Goal: Information Seeking & Learning: Find specific fact

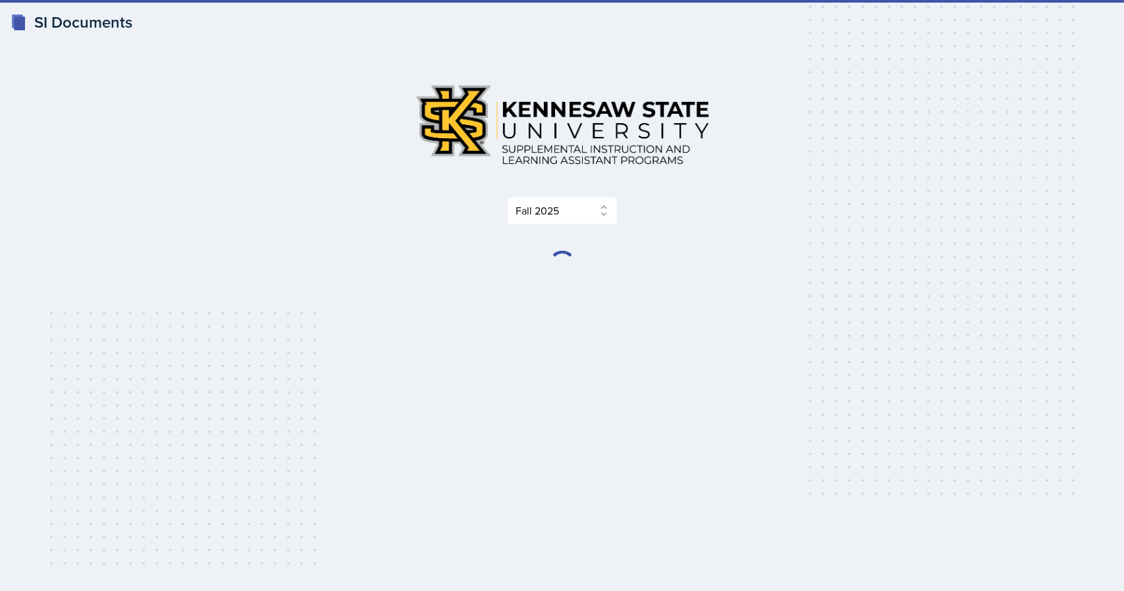
select select "2bed604d-1099-4043-b1bc-2365e8740244"
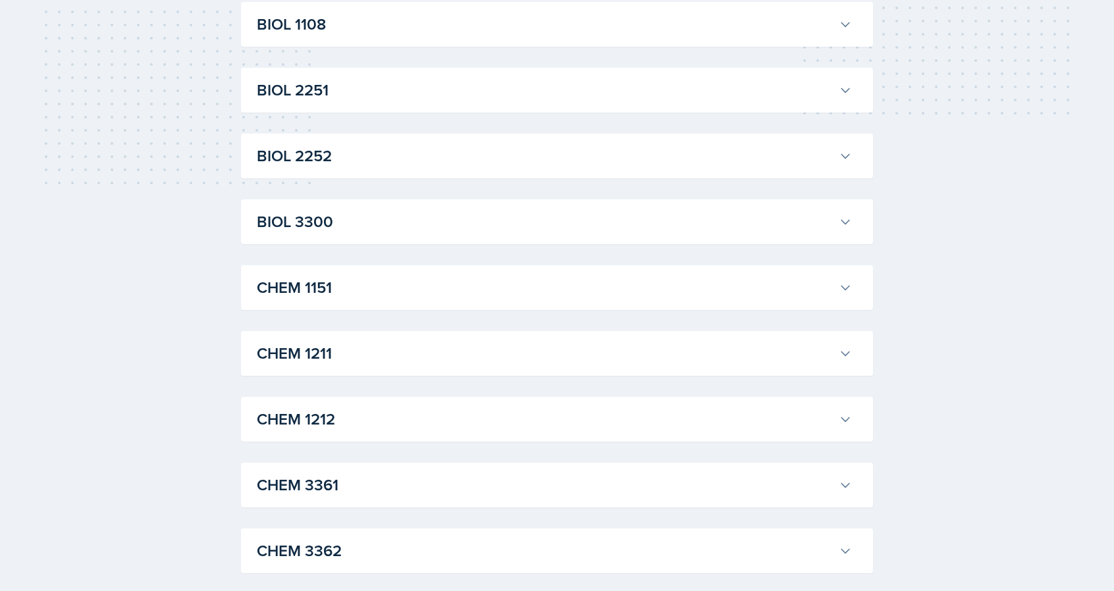
scroll to position [395, 0]
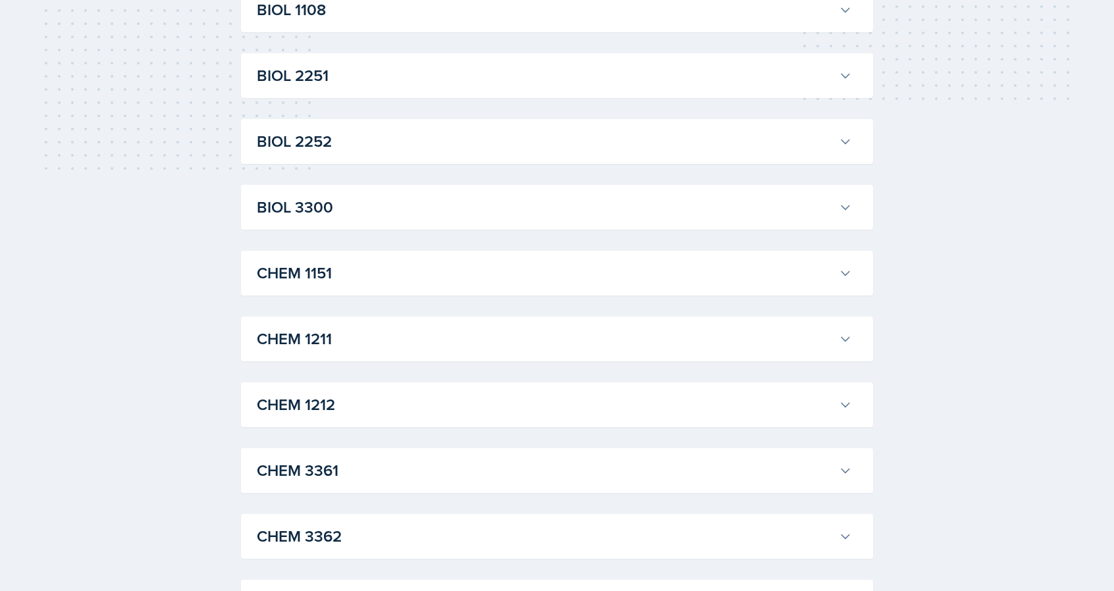
click at [624, 319] on div "CHEM 1211 [PERSON_NAME] Professor: [PERSON_NAME] Export to Google Calendar Recu…" at bounding box center [557, 339] width 632 height 45
click at [610, 336] on h3 "CHEM 1211" at bounding box center [545, 339] width 577 height 24
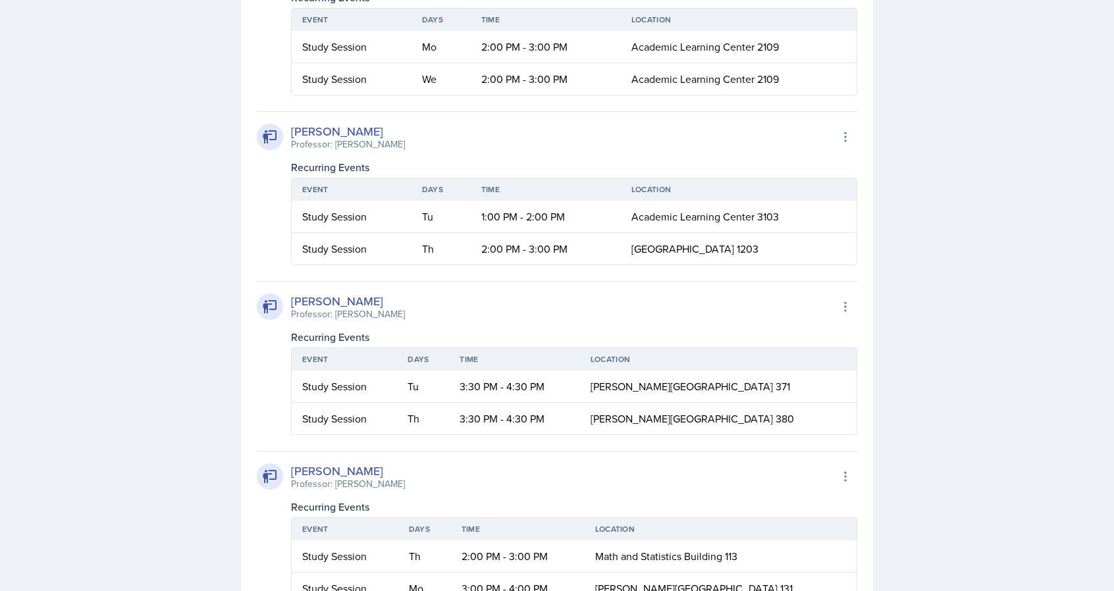
scroll to position [1290, 0]
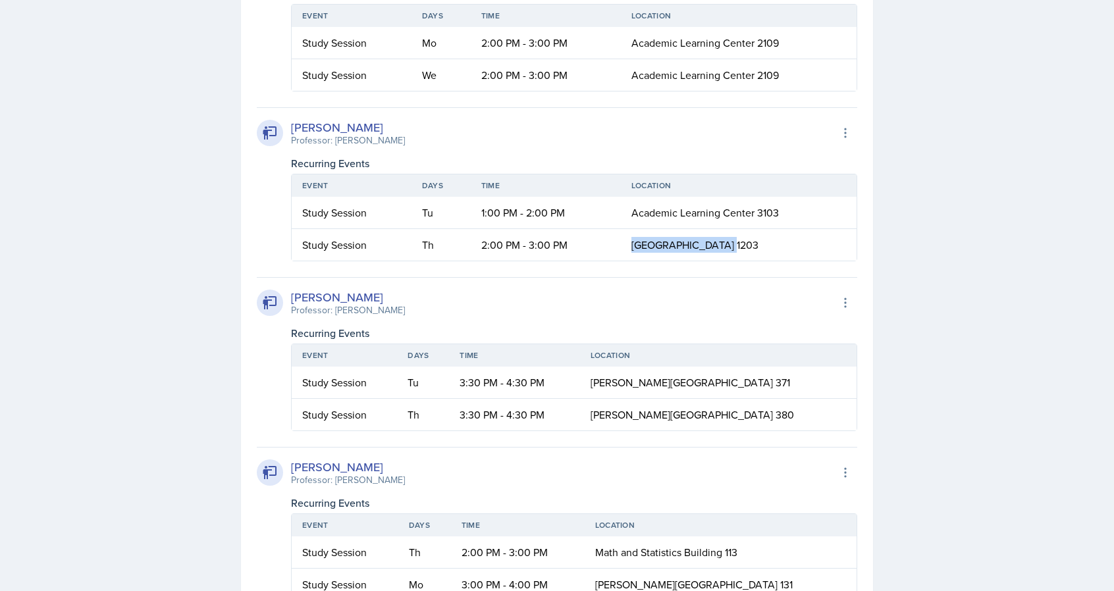
drag, startPoint x: 610, startPoint y: 336, endPoint x: 731, endPoint y: 328, distance: 121.4
click at [731, 261] on tr "Study Session Th 2:00 PM - 3:00 PM [GEOGRAPHIC_DATA] 1203" at bounding box center [574, 245] width 565 height 32
copy tr "[GEOGRAPHIC_DATA] 1203"
click at [541, 261] on td "2:00 PM - 3:00 PM" at bounding box center [546, 245] width 150 height 32
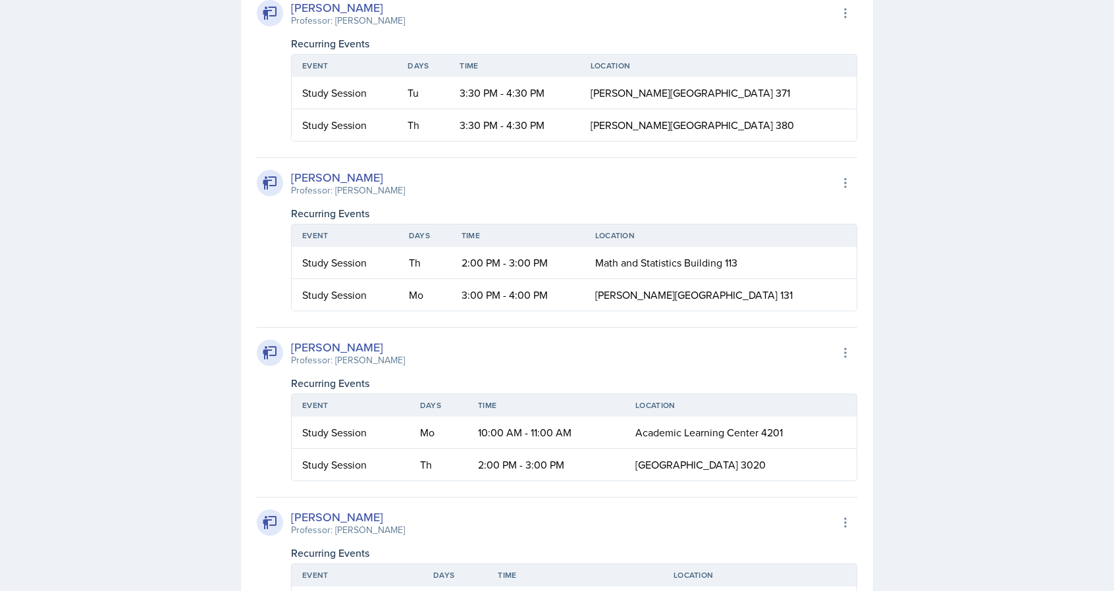
scroll to position [1606, 0]
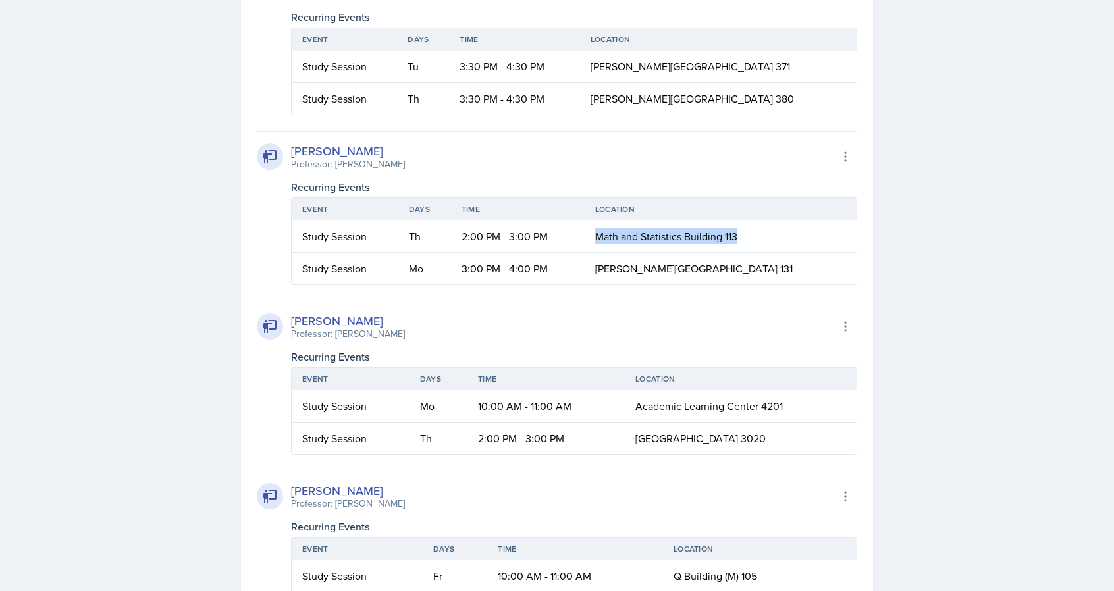
drag, startPoint x: 633, startPoint y: 317, endPoint x: 790, endPoint y: 327, distance: 156.9
click at [790, 253] on td "Math and Statistics Building 113" at bounding box center [721, 237] width 272 height 32
copy span "Math and Statistics Building 113"
click at [451, 221] on th "Days" at bounding box center [424, 209] width 53 height 22
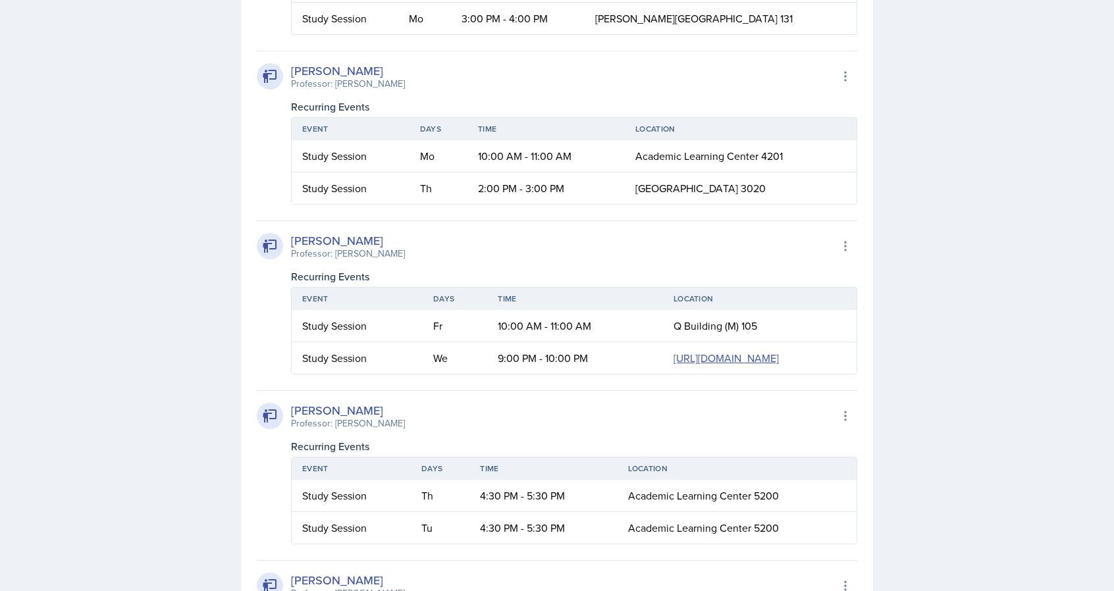
scroll to position [1870, 0]
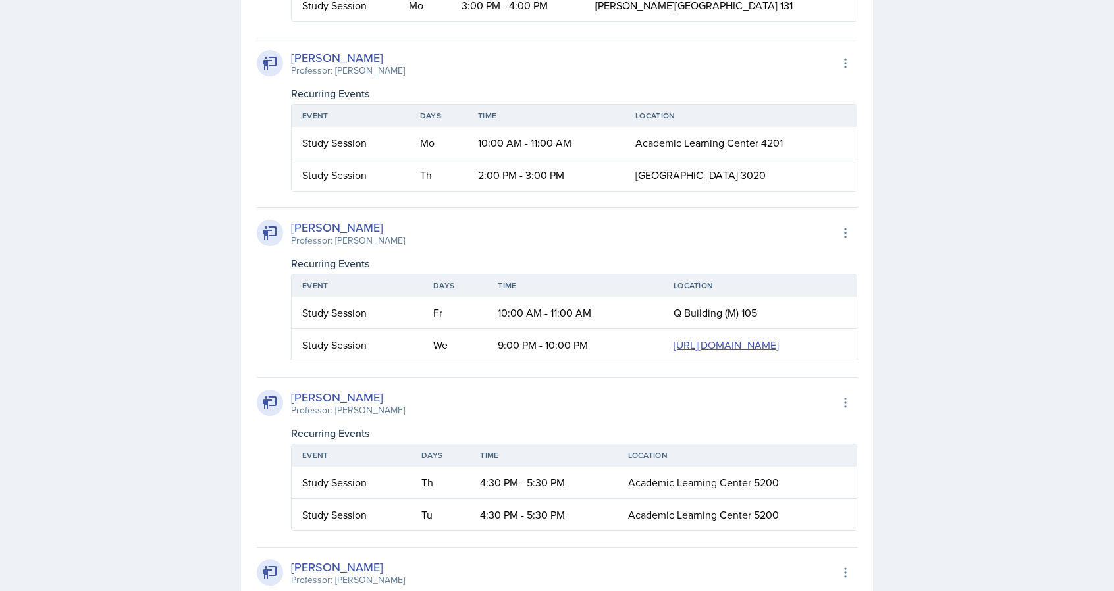
drag, startPoint x: 631, startPoint y: 263, endPoint x: 786, endPoint y: 273, distance: 155.7
click at [786, 191] on td "[GEOGRAPHIC_DATA] 3020" at bounding box center [741, 175] width 232 height 32
copy span "[GEOGRAPHIC_DATA] 3020"
click at [608, 248] on div "[PERSON_NAME] Professor: [PERSON_NAME] Export to Google Calendar" at bounding box center [557, 233] width 600 height 29
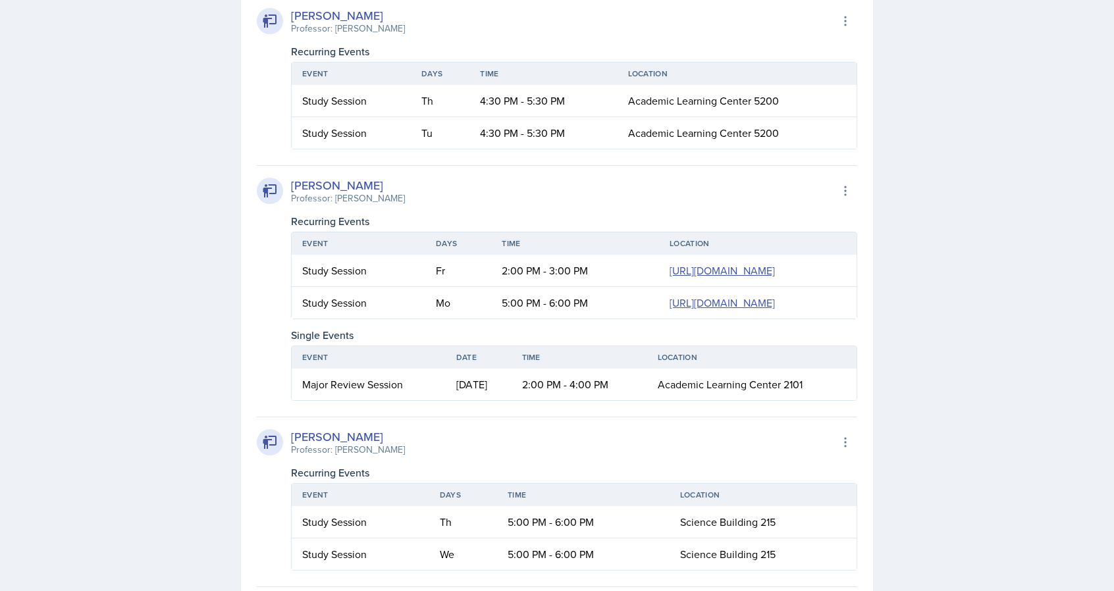
scroll to position [2265, 0]
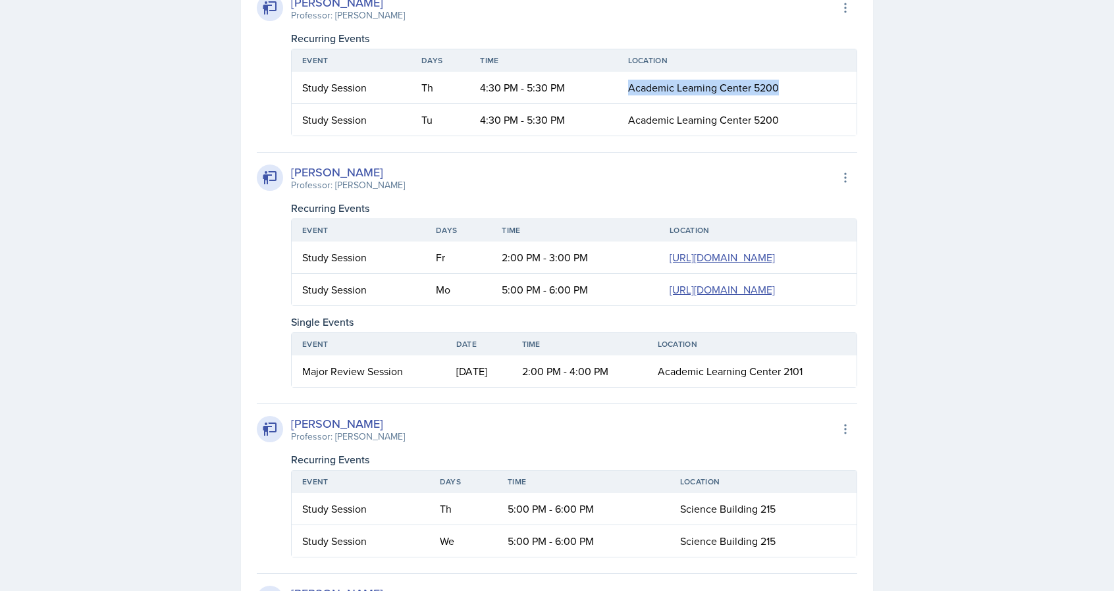
drag, startPoint x: 625, startPoint y: 275, endPoint x: 797, endPoint y: 268, distance: 171.9
click at [797, 104] on td "Academic Learning Center 5200" at bounding box center [736, 88] width 239 height 32
copy span "Academic Learning Center 5200"
click at [481, 192] on div "[PERSON_NAME] Professor: [PERSON_NAME] Export to Google Calendar" at bounding box center [557, 177] width 600 height 29
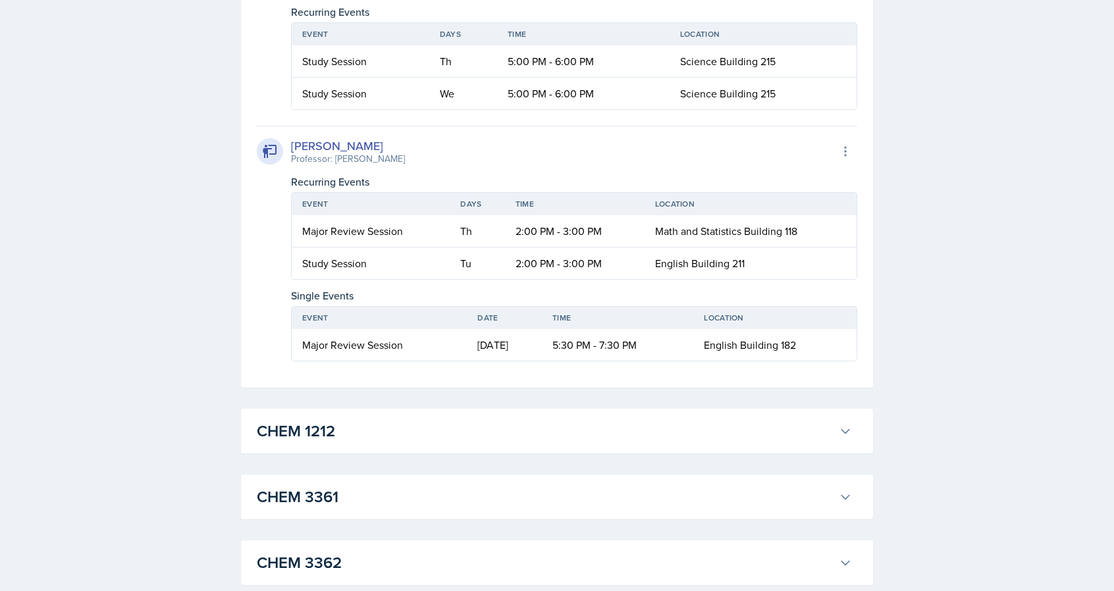
scroll to position [2739, 0]
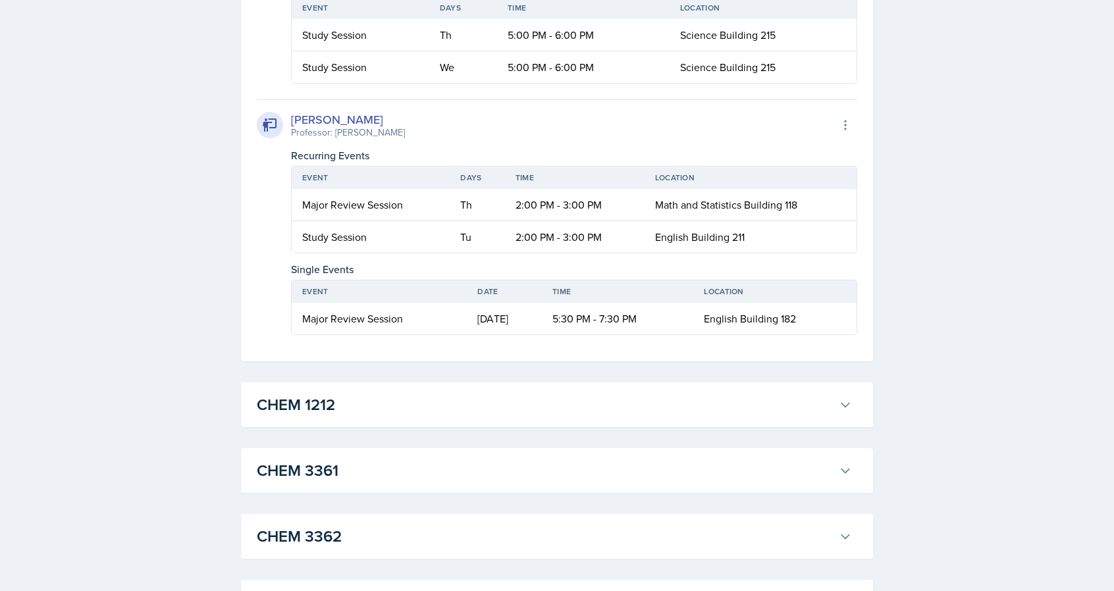
drag, startPoint x: 677, startPoint y: 326, endPoint x: 791, endPoint y: 346, distance: 115.6
drag, startPoint x: 791, startPoint y: 346, endPoint x: 782, endPoint y: 334, distance: 15.0
click at [782, 51] on td "Science Building 215" at bounding box center [762, 35] width 187 height 32
drag, startPoint x: 779, startPoint y: 328, endPoint x: 696, endPoint y: 323, distance: 83.8
click at [696, 51] on td "Science Building 215" at bounding box center [762, 35] width 187 height 32
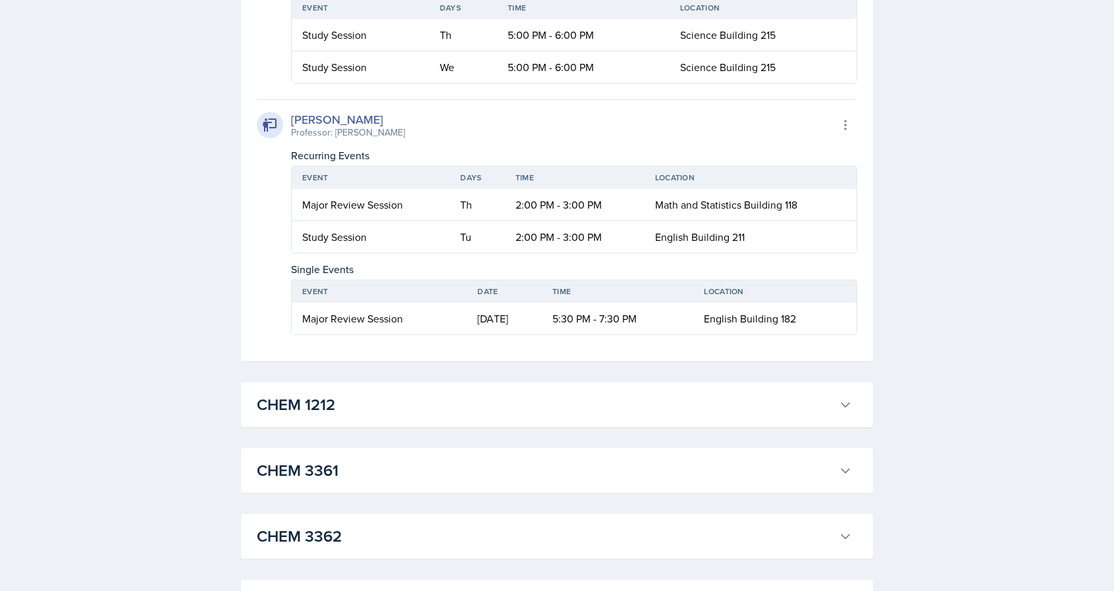
click at [639, 51] on td "5:00 PM - 6:00 PM" at bounding box center [583, 35] width 172 height 32
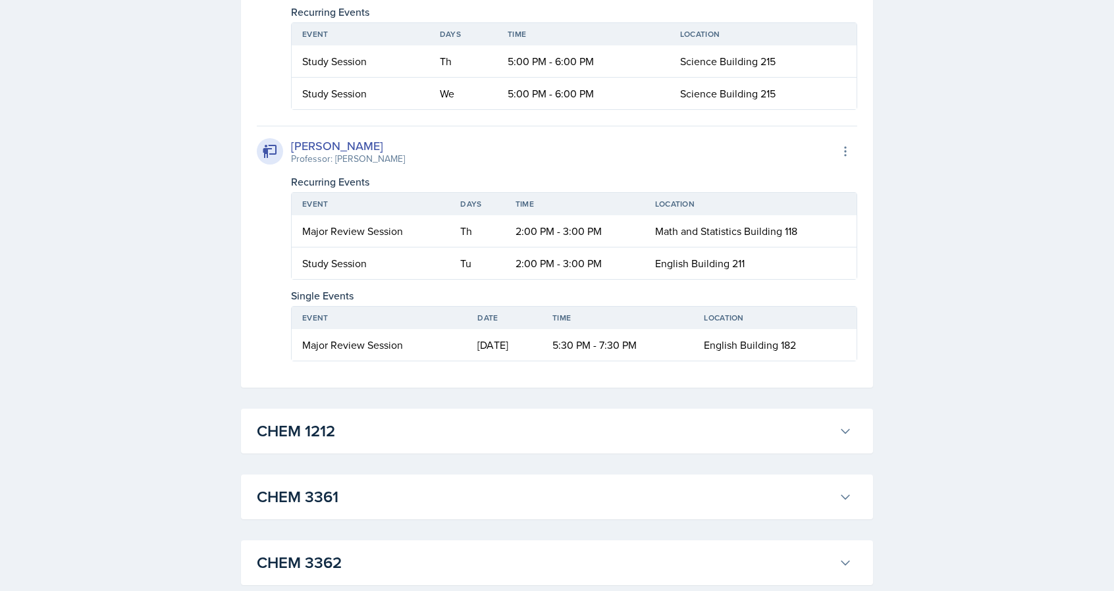
click at [747, 45] on th "Location" at bounding box center [762, 34] width 187 height 22
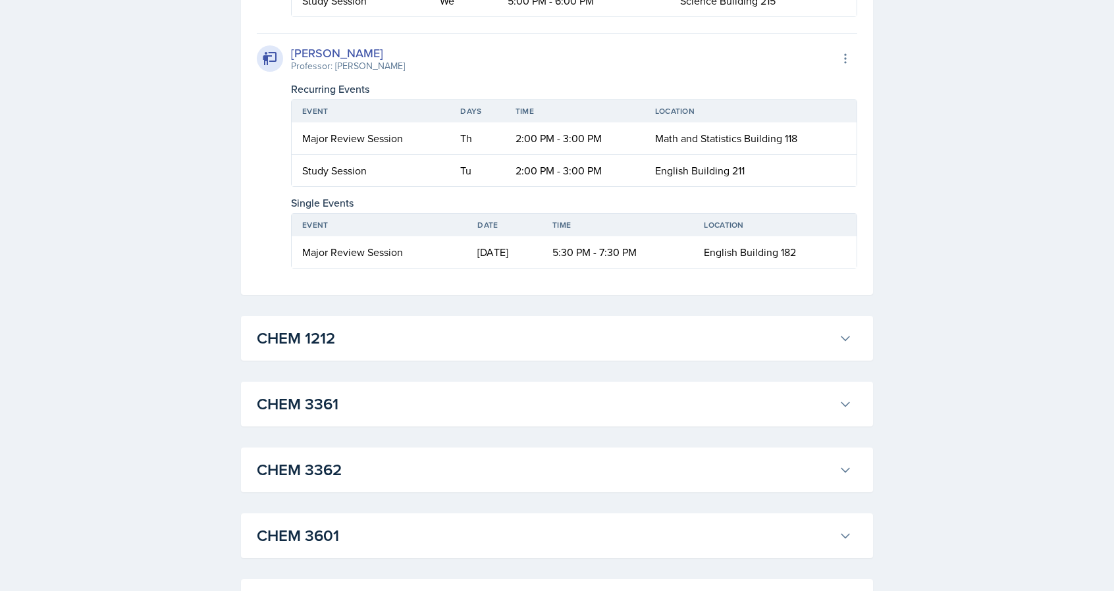
scroll to position [2791, 0]
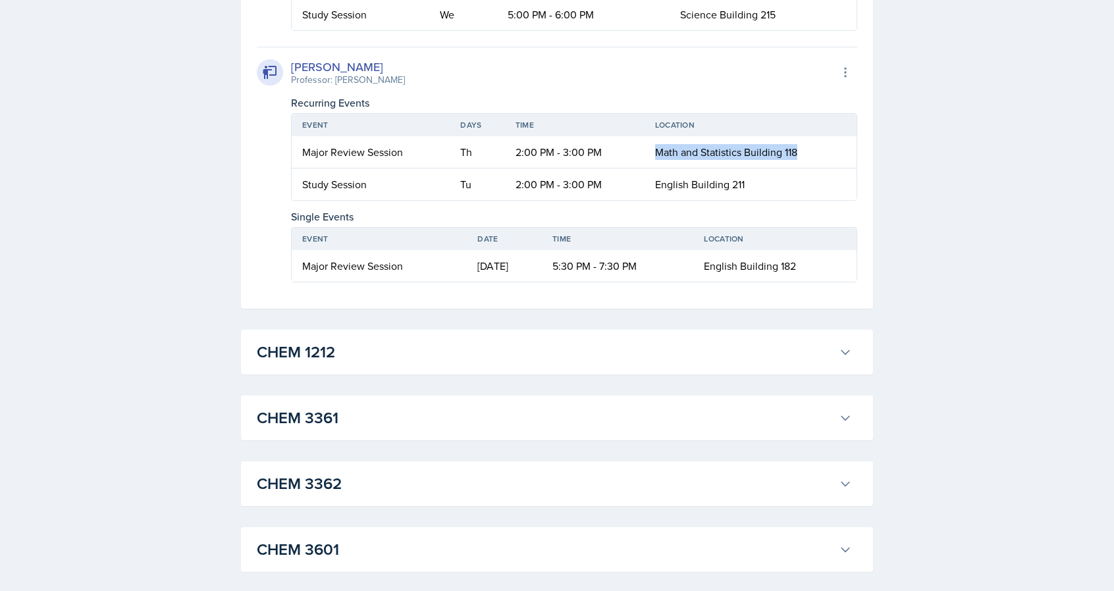
drag, startPoint x: 644, startPoint y: 442, endPoint x: 807, endPoint y: 447, distance: 162.7
click at [807, 169] on td "Math and Statistics Building 118" at bounding box center [750, 152] width 212 height 32
copy span "Math and Statistics Building 118"
click at [653, 87] on div "[PERSON_NAME] Professor: [PERSON_NAME] Export to Google Calendar" at bounding box center [557, 72] width 600 height 29
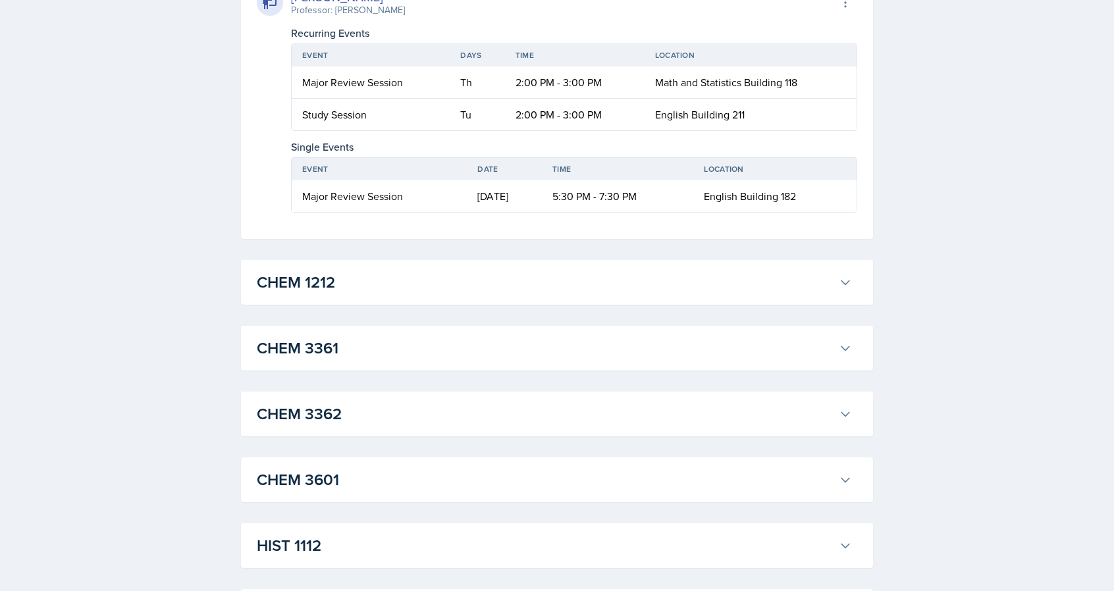
scroll to position [2818, 0]
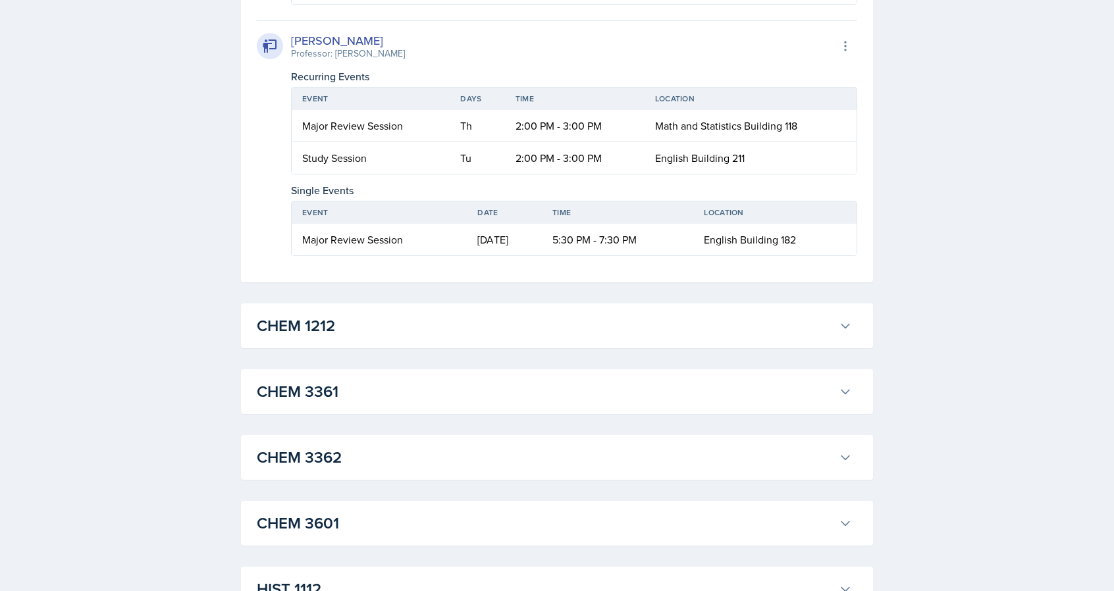
drag, startPoint x: 673, startPoint y: 256, endPoint x: 789, endPoint y: 250, distance: 116.0
copy span "Science Building 215"
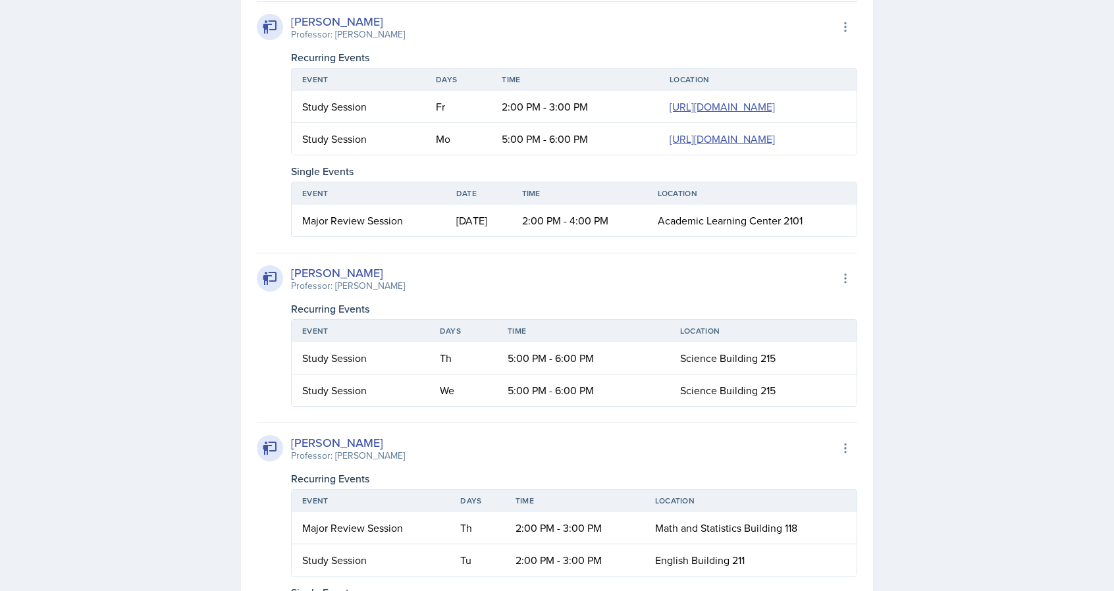
scroll to position [2396, 0]
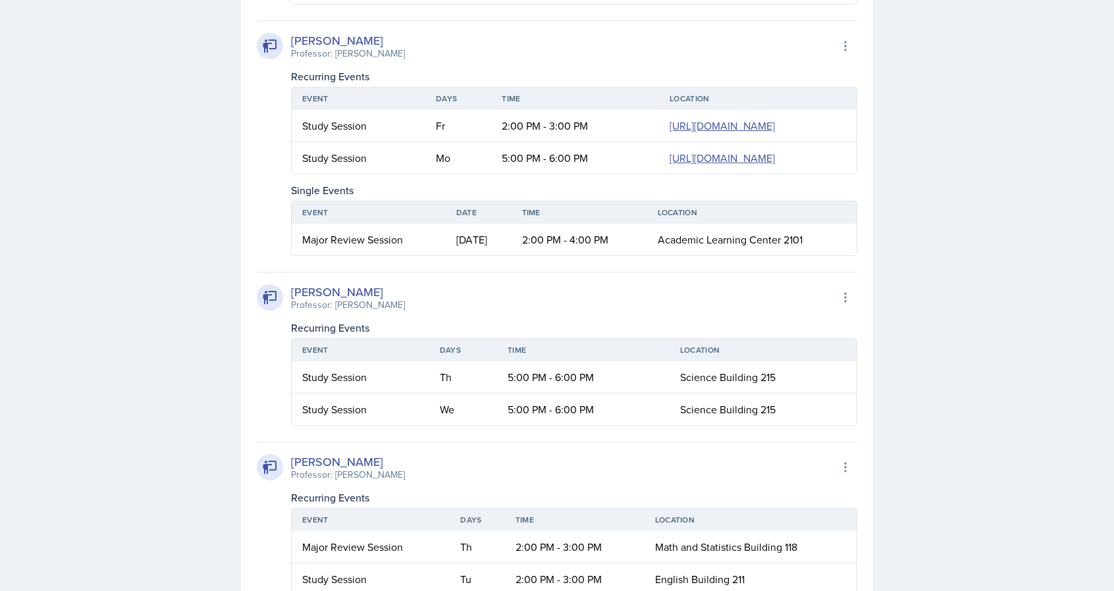
click at [300, 142] on td "Study Session" at bounding box center [359, 126] width 134 height 32
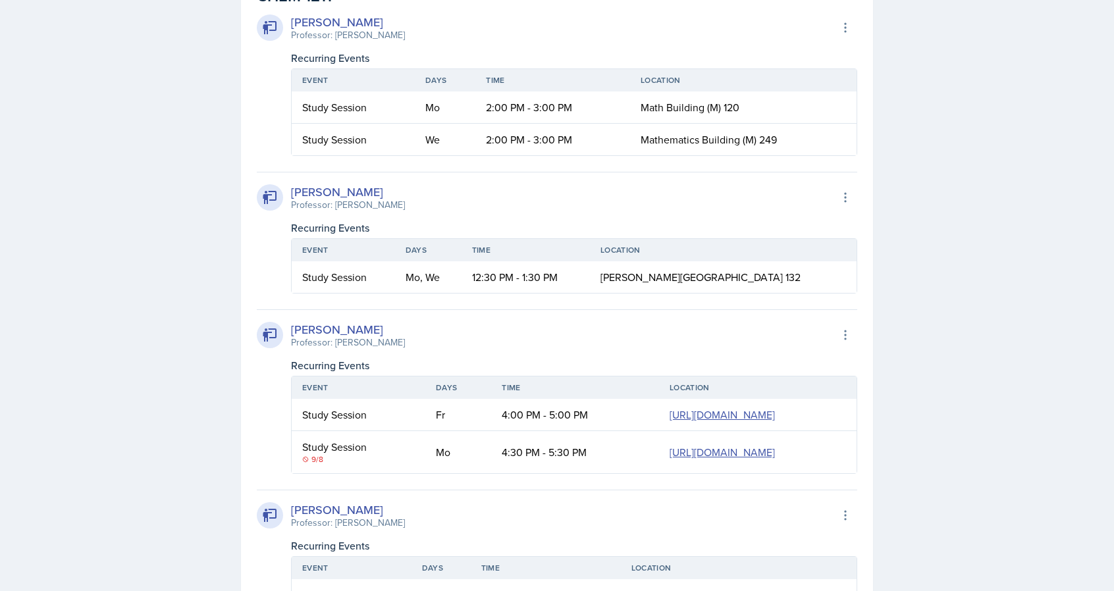
scroll to position [764, 0]
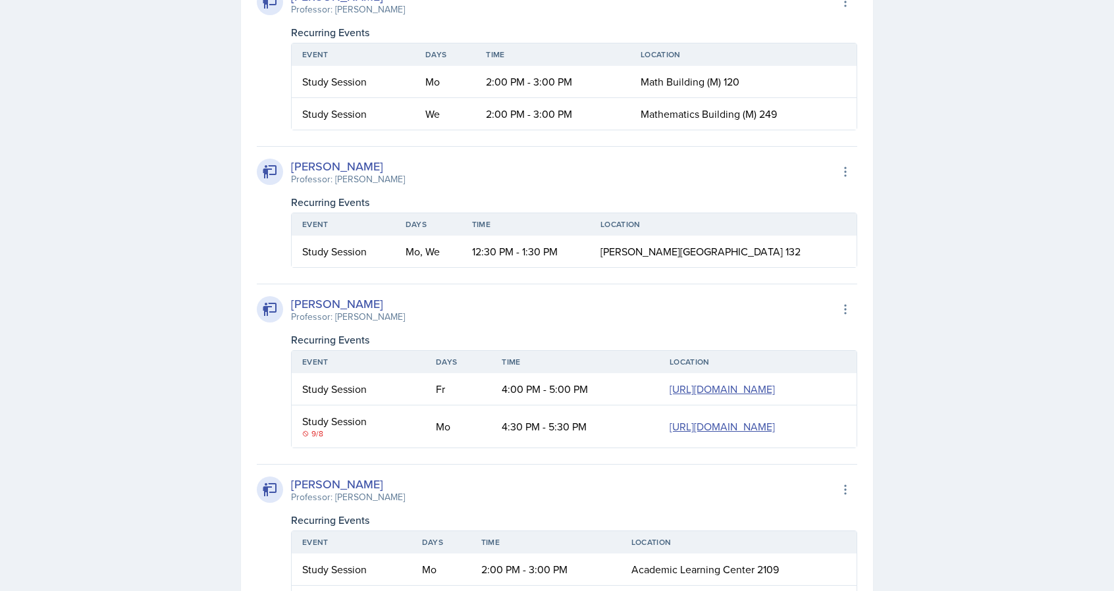
click at [481, 315] on div "[PERSON_NAME] Professor: [PERSON_NAME] Export to Google Calendar" at bounding box center [557, 309] width 600 height 29
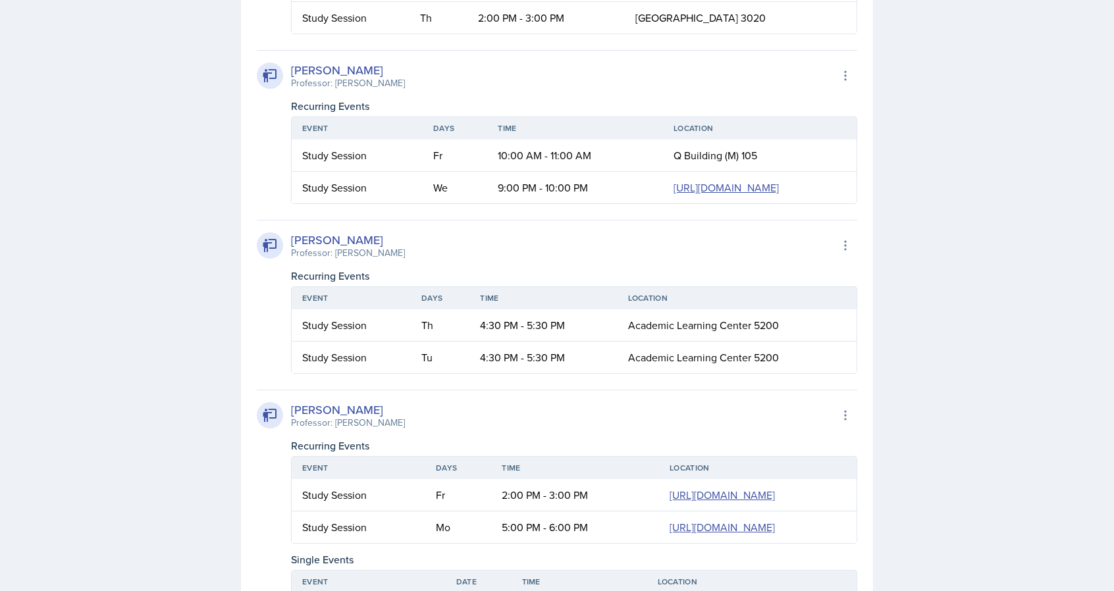
scroll to position [2028, 0]
